Goal: Information Seeking & Learning: Learn about a topic

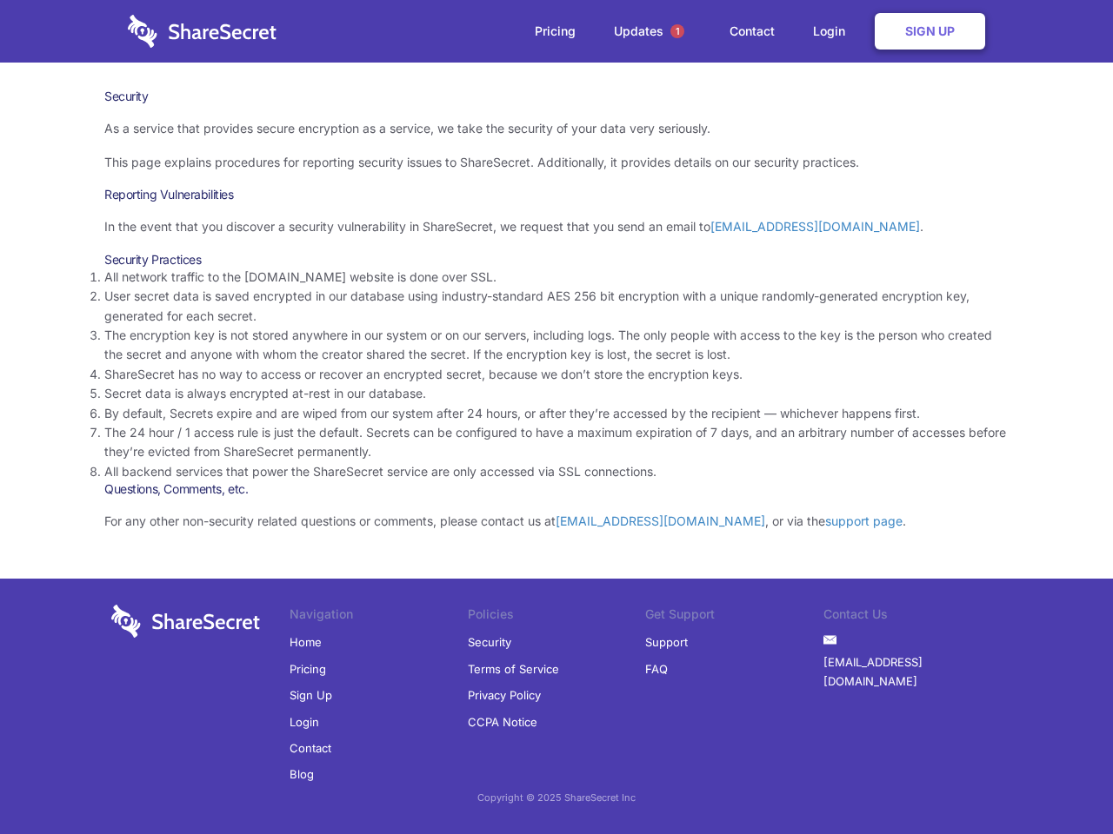
click at [556, 417] on li "By default, Secrets expire and are wiped from our system after 24 hours, or aft…" at bounding box center [556, 413] width 904 height 19
click at [677, 31] on span "1" at bounding box center [677, 31] width 14 height 14
